Goal: Check status: Check status

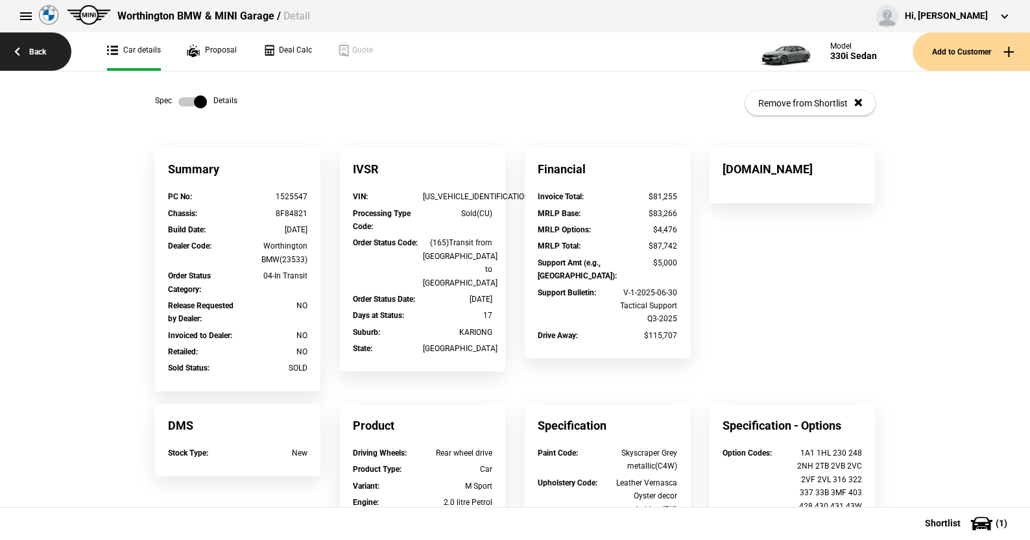
click at [39, 49] on link "Back" at bounding box center [35, 51] width 71 height 38
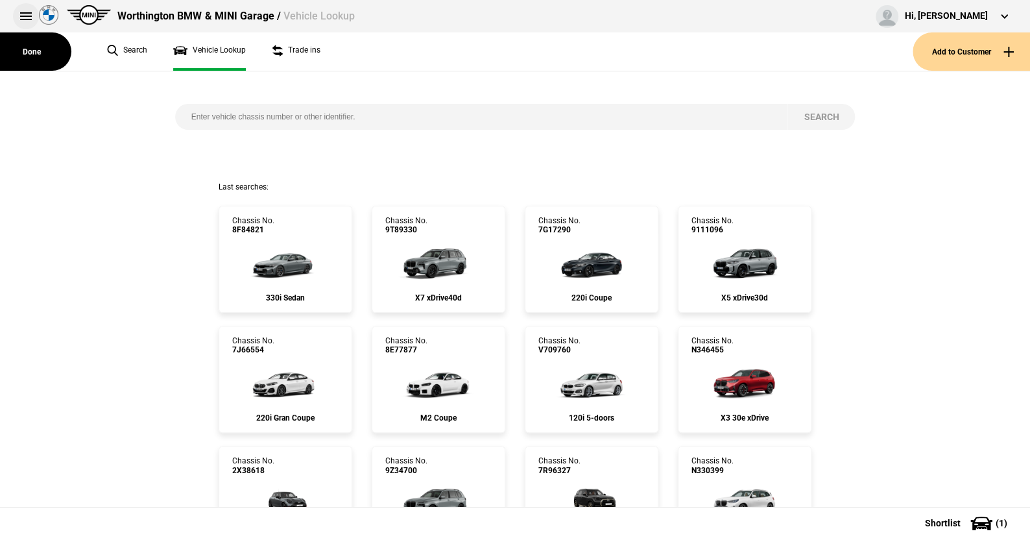
click at [23, 10] on button at bounding box center [26, 16] width 26 height 26
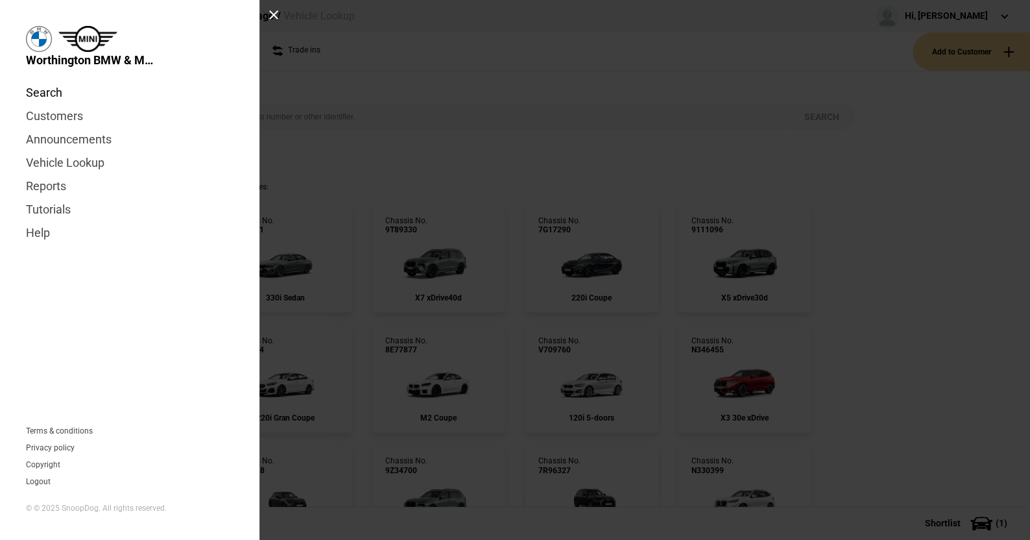
click at [45, 91] on link "Search" at bounding box center [130, 92] width 208 height 23
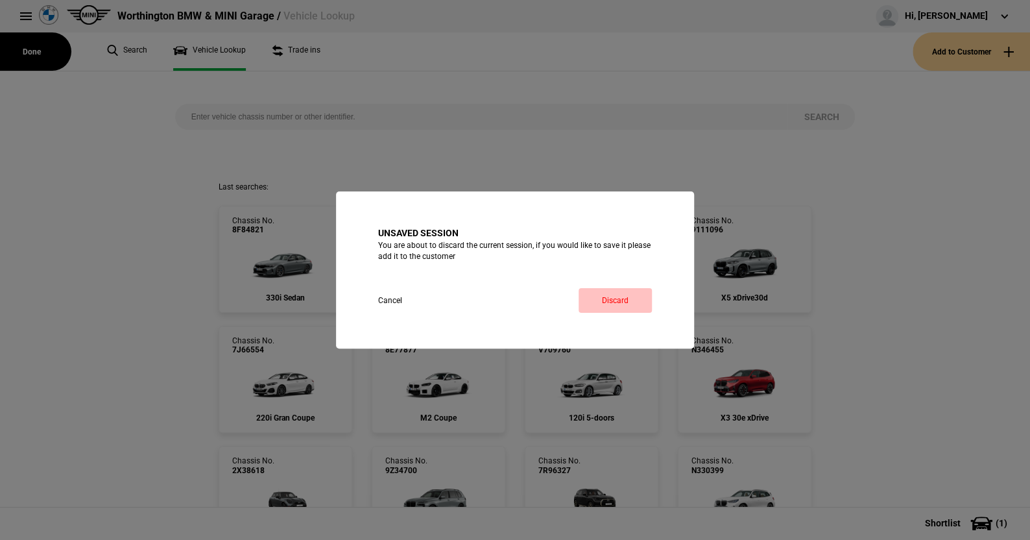
click at [606, 293] on link "Discard" at bounding box center [615, 300] width 73 height 25
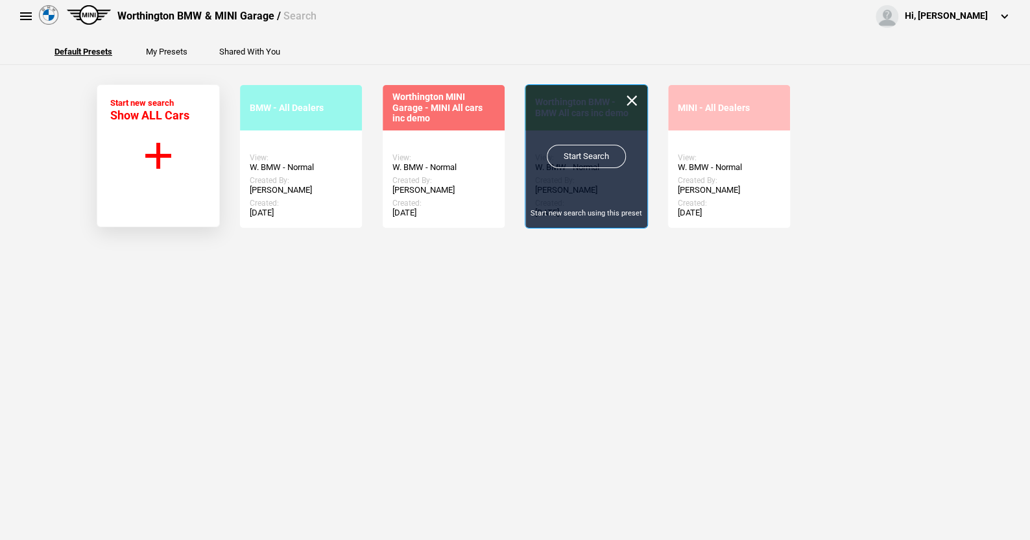
click at [576, 151] on link "Start Search" at bounding box center [586, 156] width 79 height 23
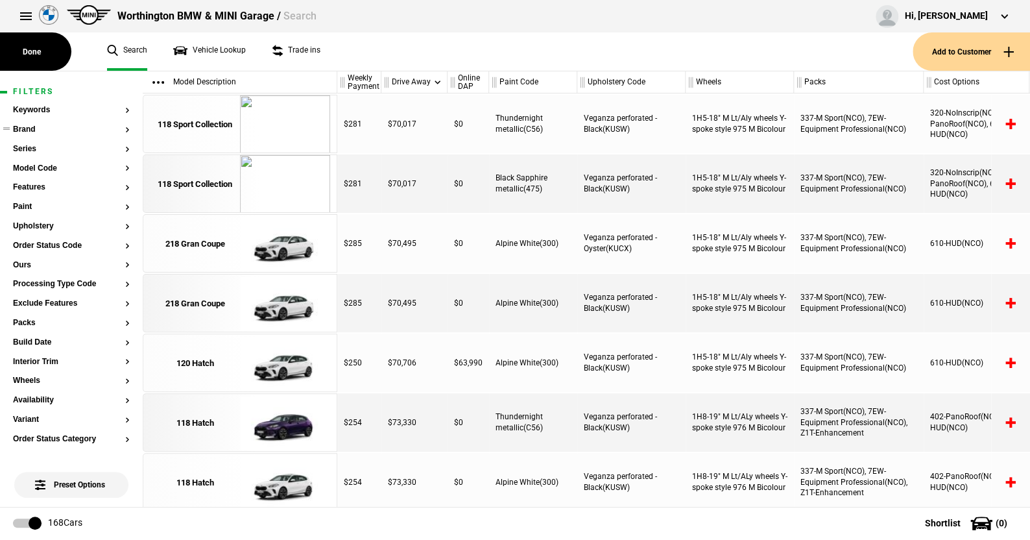
click at [29, 125] on button "Brand" at bounding box center [71, 129] width 117 height 9
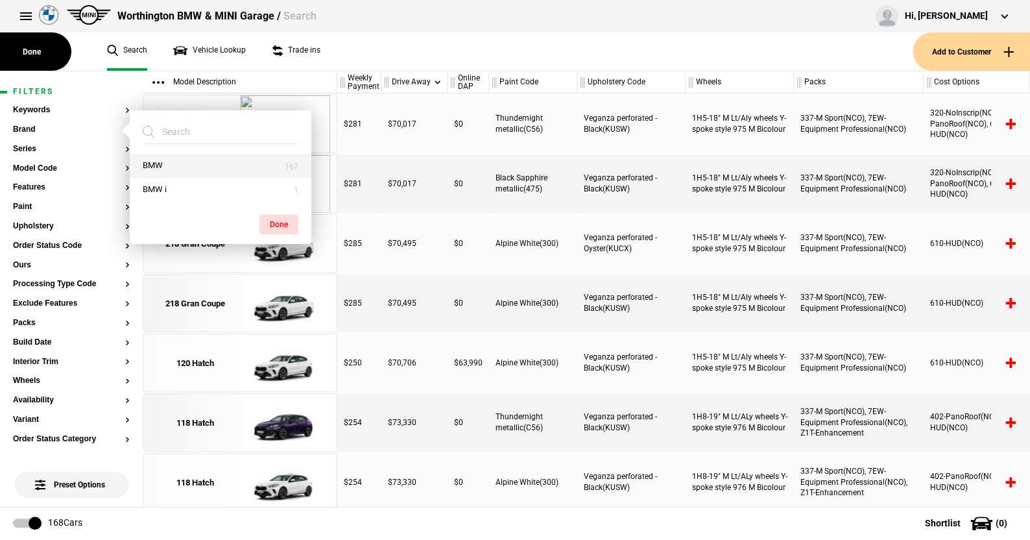
click at [163, 162] on button "BMW" at bounding box center [221, 166] width 182 height 24
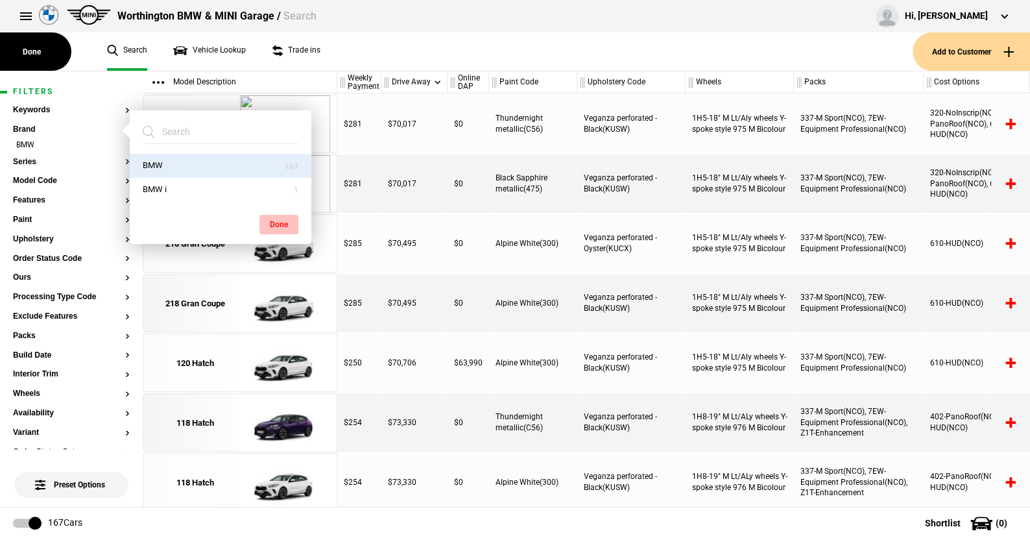
click at [280, 218] on button "Done" at bounding box center [279, 224] width 39 height 19
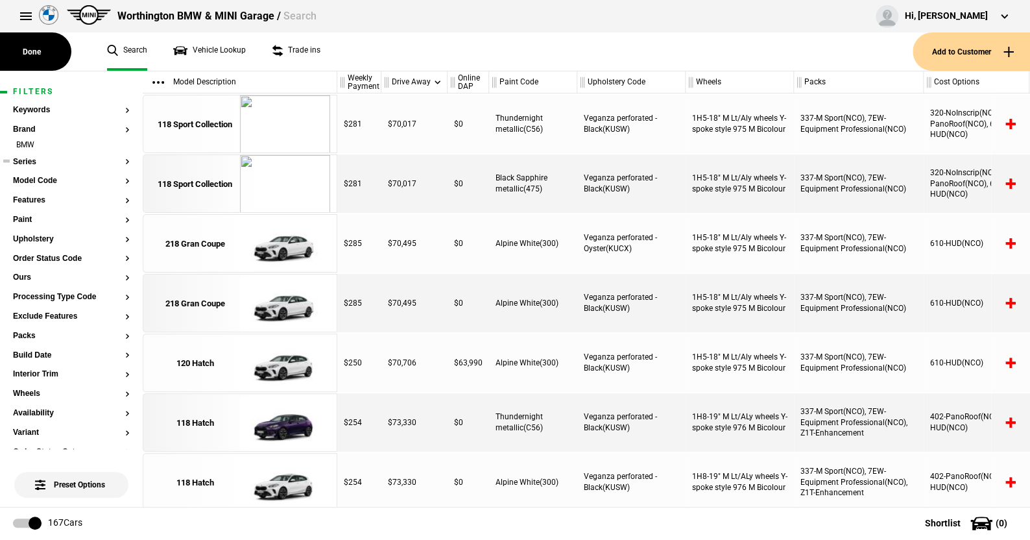
click at [24, 160] on button "Series" at bounding box center [71, 162] width 117 height 9
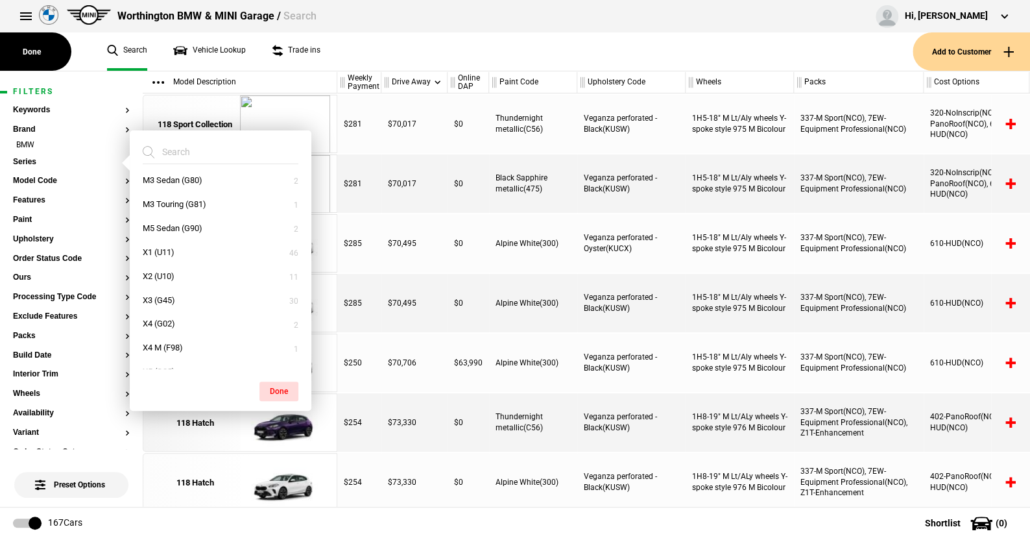
scroll to position [324, 0]
click at [158, 195] on button "X1 (U11)" at bounding box center [221, 198] width 182 height 24
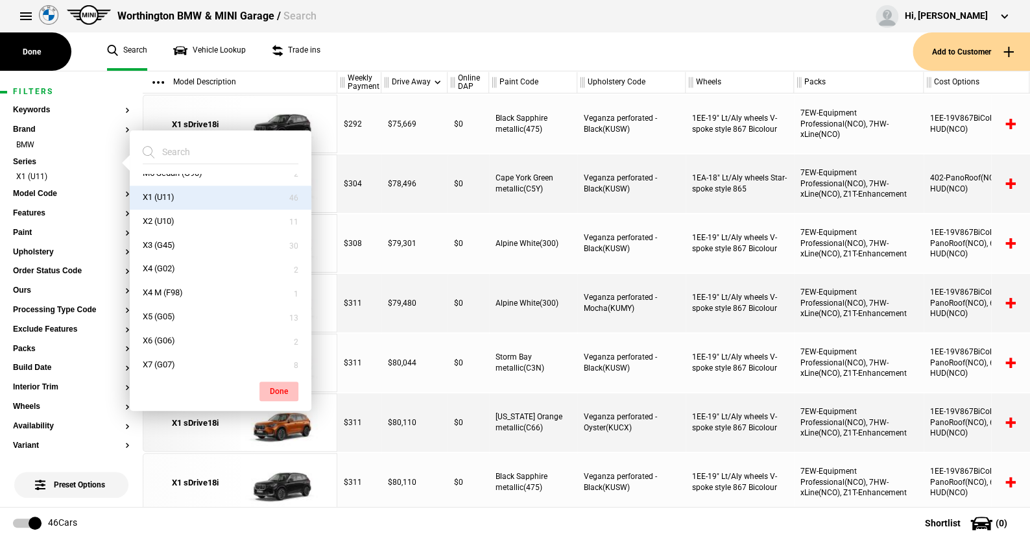
click at [285, 389] on button "Done" at bounding box center [279, 390] width 39 height 19
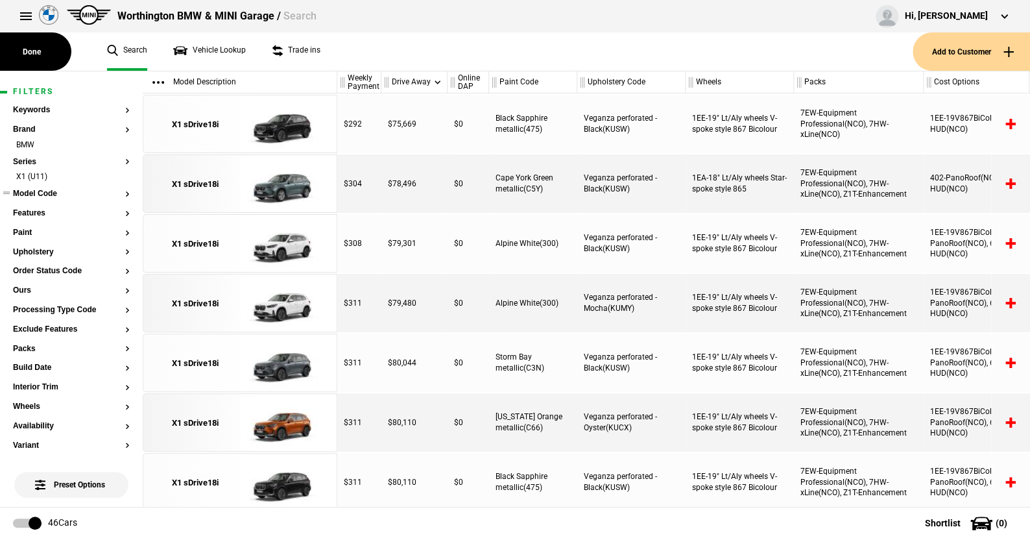
click at [39, 193] on button "Model Code" at bounding box center [71, 193] width 117 height 9
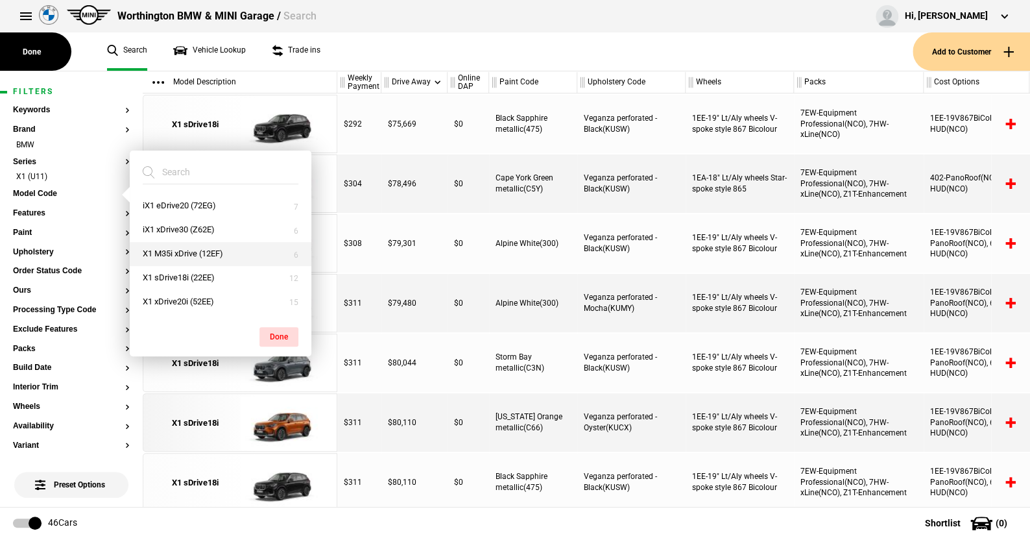
click at [179, 248] on button "X1 M35i xDrive (12EF)" at bounding box center [221, 254] width 182 height 24
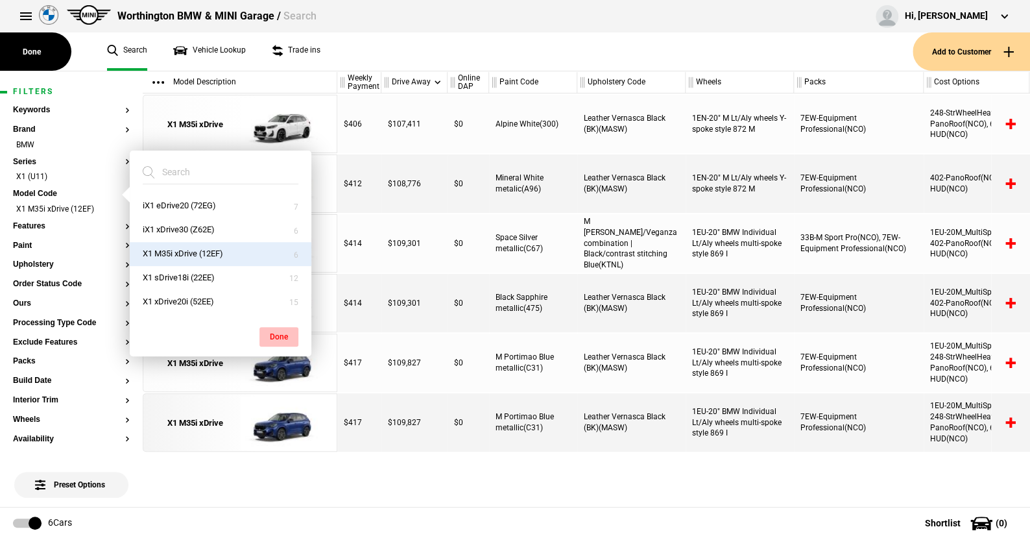
click at [281, 332] on button "Done" at bounding box center [279, 336] width 39 height 19
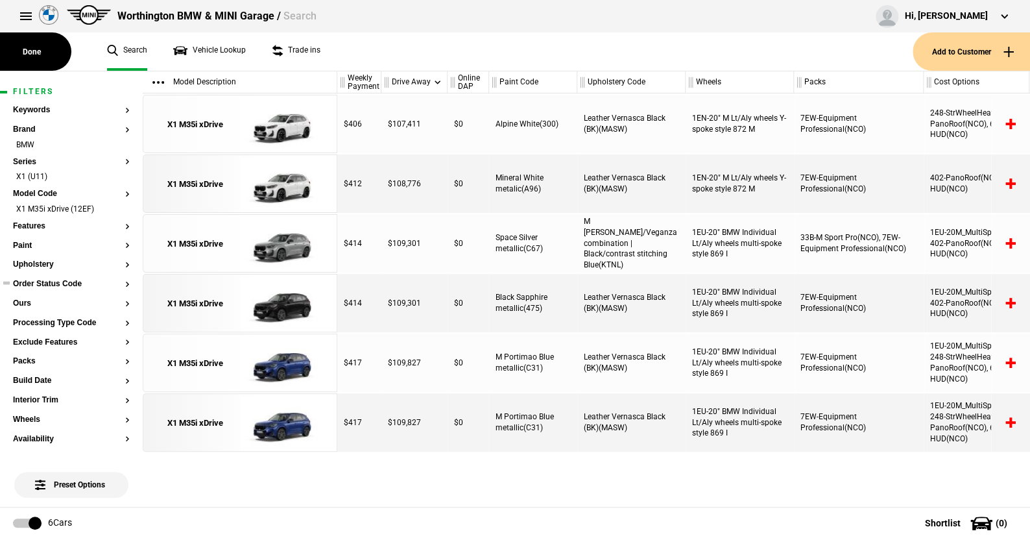
click at [42, 282] on button "Order Status Code" at bounding box center [71, 284] width 117 height 9
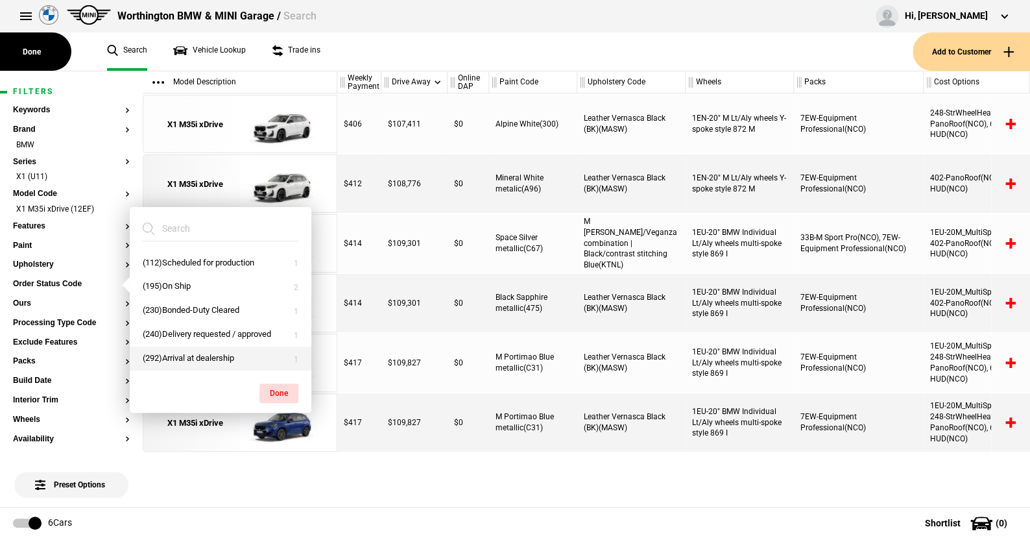
click at [189, 356] on button "(292)Arrival at dealership" at bounding box center [221, 358] width 182 height 24
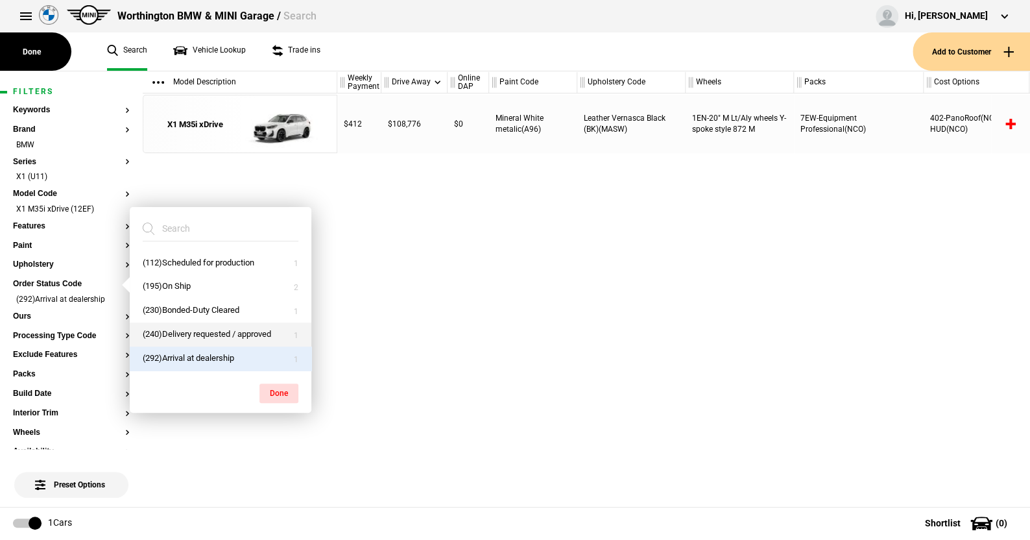
click at [189, 332] on button "(240)Delivery requested / approved" at bounding box center [221, 334] width 182 height 24
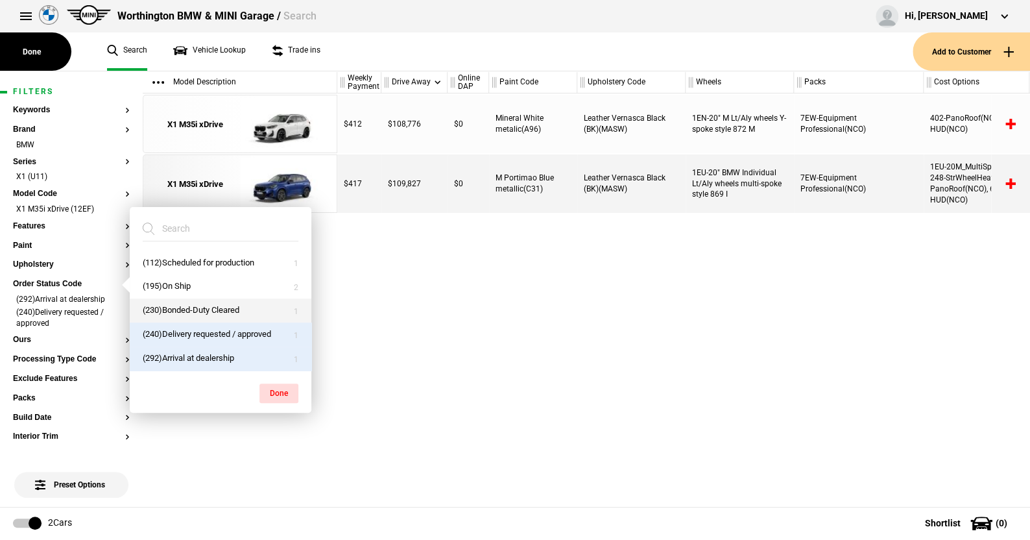
click at [182, 309] on button "(230)Bonded-Duty Cleared" at bounding box center [221, 310] width 182 height 24
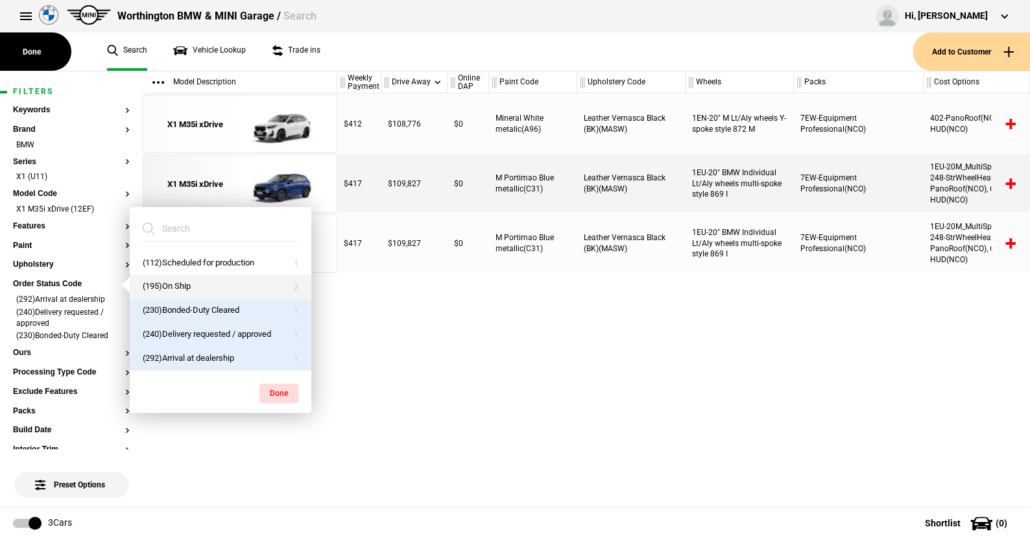
click at [182, 284] on button "(195)On Ship" at bounding box center [221, 286] width 182 height 24
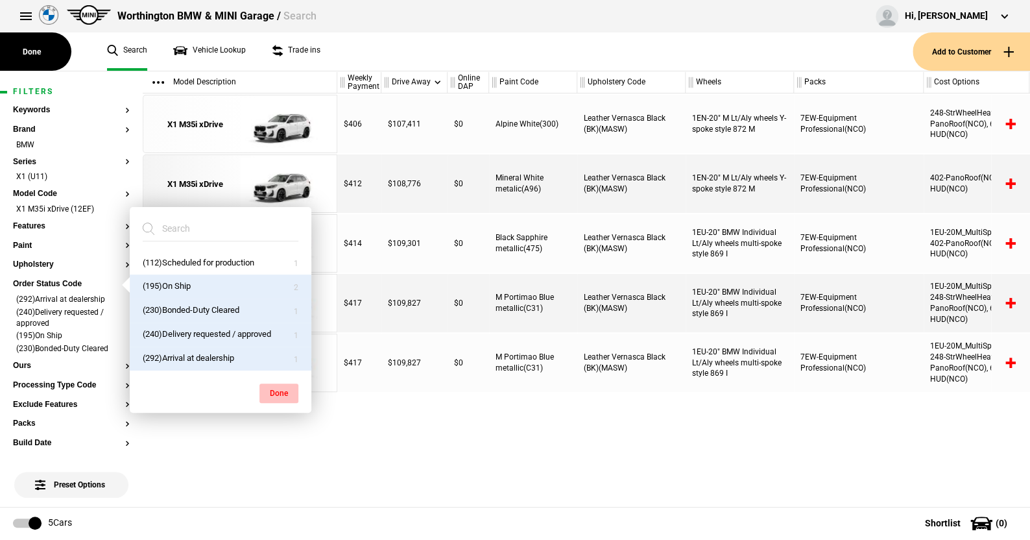
click at [274, 387] on button "Done" at bounding box center [279, 392] width 39 height 19
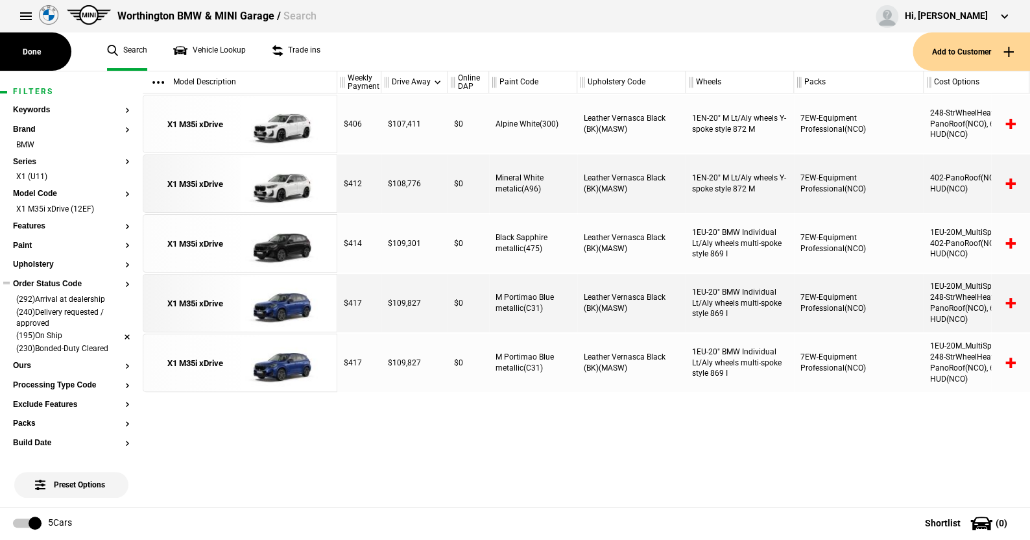
click at [117, 332] on li "(195)On Ship" at bounding box center [71, 336] width 117 height 13
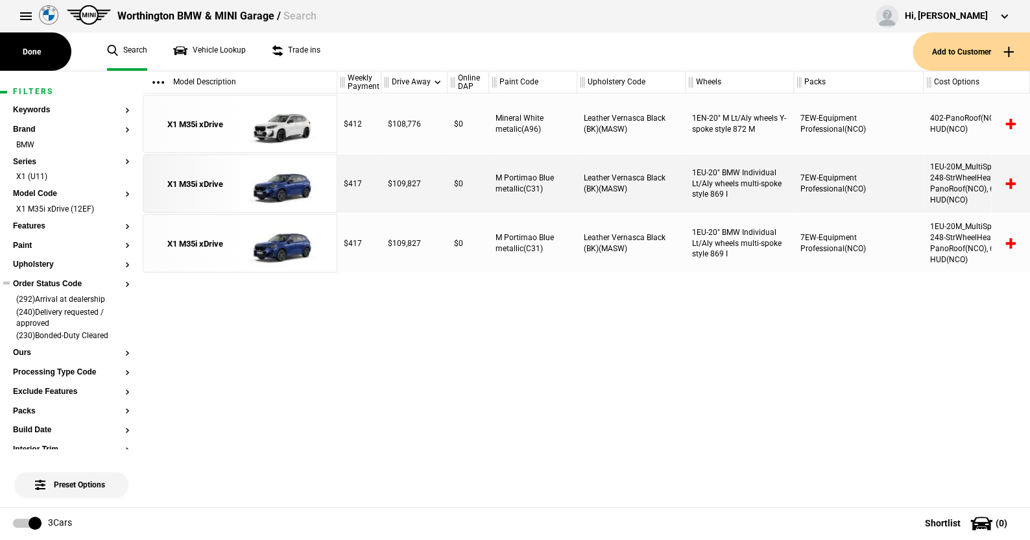
click at [73, 282] on button "Order Status Code" at bounding box center [71, 284] width 117 height 9
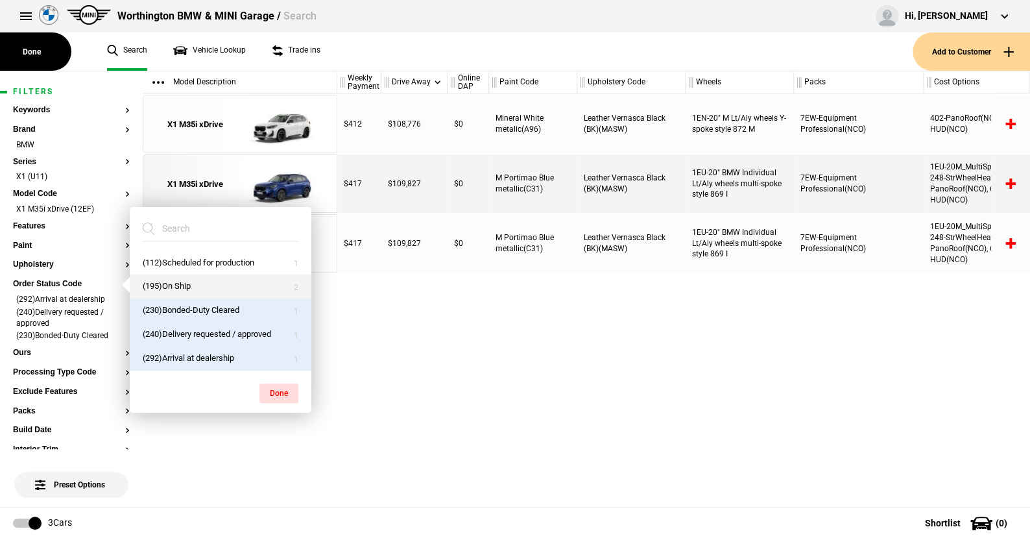
click at [162, 283] on button "(195)On Ship" at bounding box center [221, 286] width 182 height 24
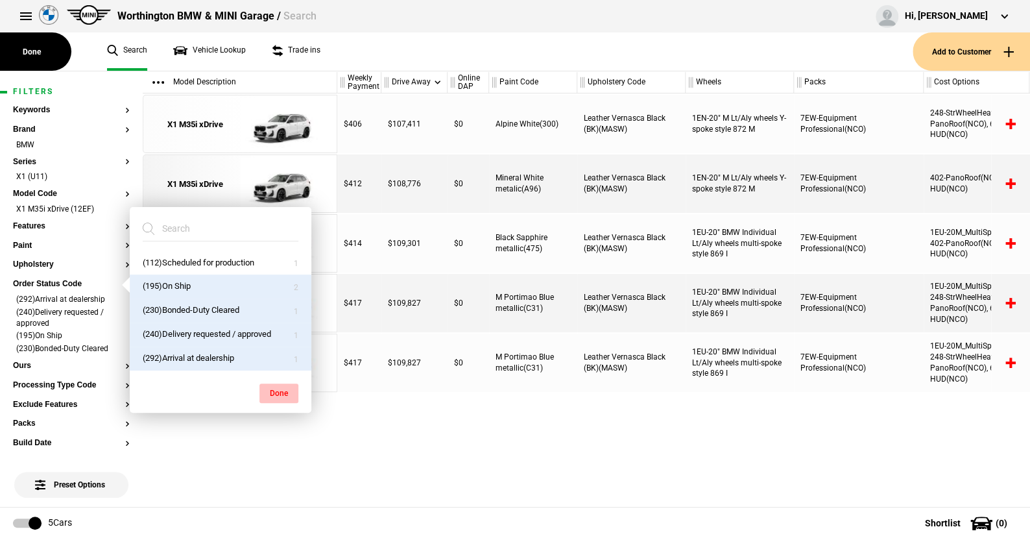
click at [280, 386] on button "Done" at bounding box center [279, 392] width 39 height 19
